Goal: Task Accomplishment & Management: Complete application form

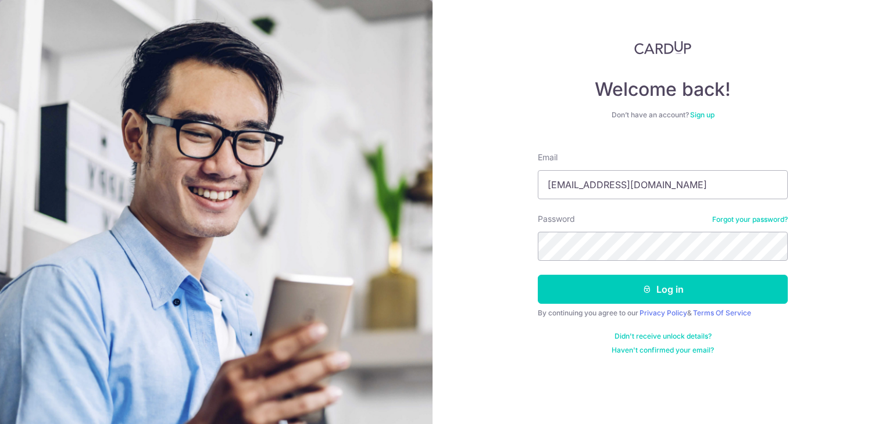
type input "thedailymart88@gmail.com"
click at [538, 275] on button "Log in" at bounding box center [663, 289] width 250 height 29
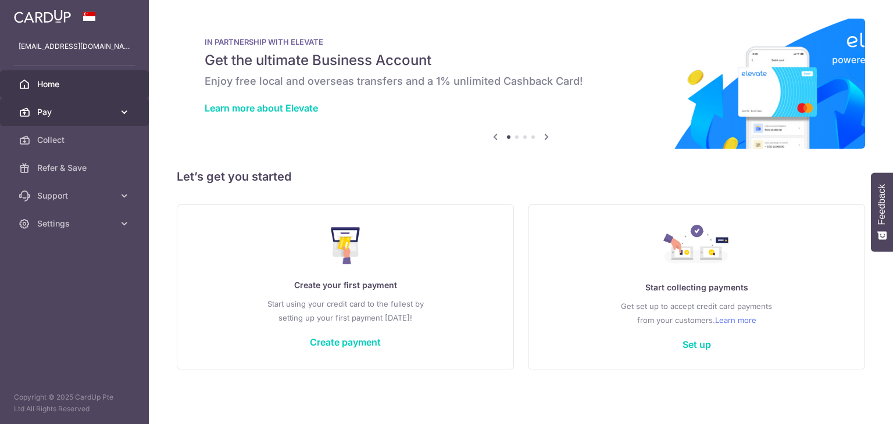
click at [116, 105] on link "Pay" at bounding box center [74, 112] width 149 height 28
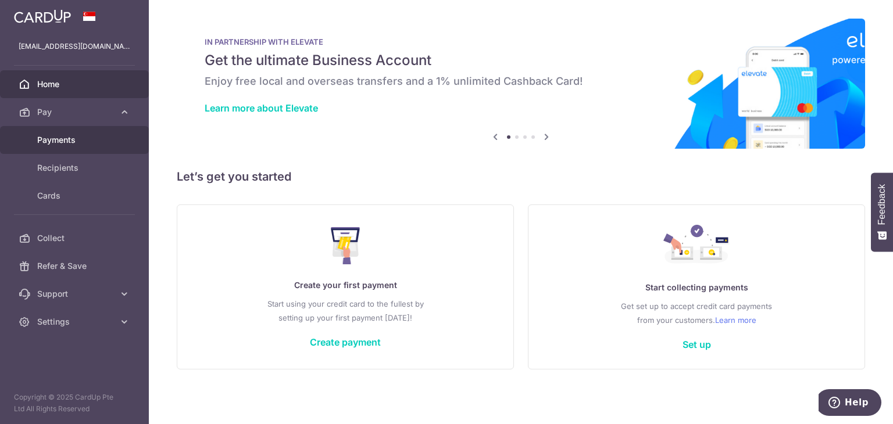
click at [58, 137] on span "Payments" at bounding box center [75, 140] width 77 height 12
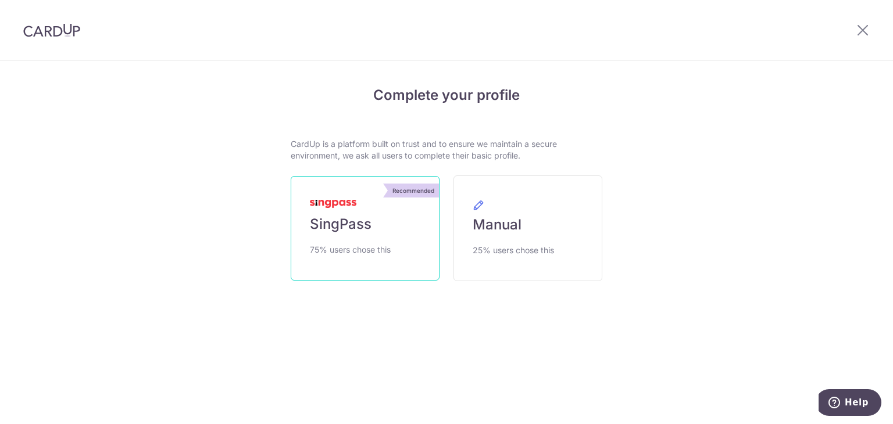
click at [318, 227] on span "SingPass" at bounding box center [341, 224] width 62 height 19
